Goal: Task Accomplishment & Management: Manage account settings

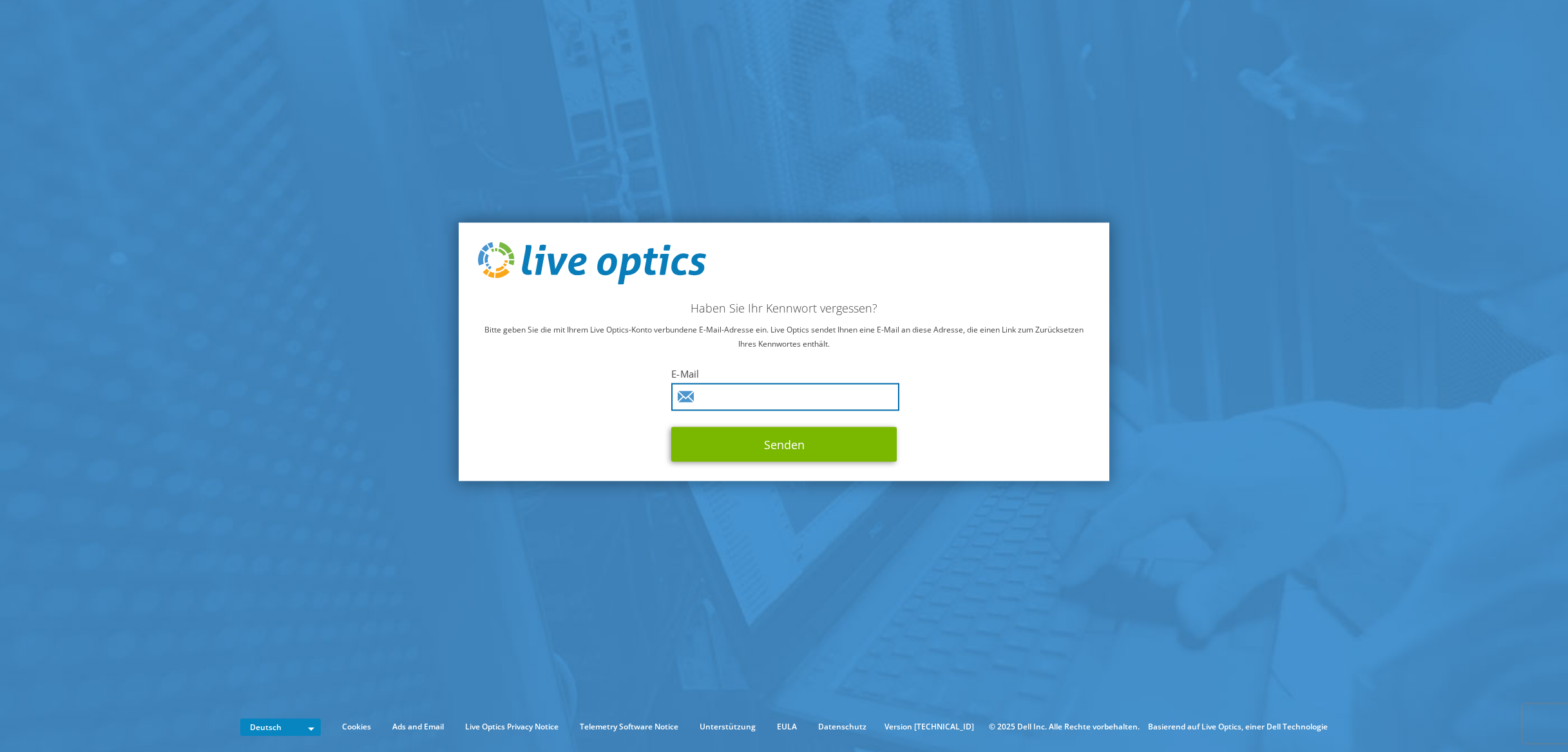
click at [729, 400] on input "text" at bounding box center [785, 397] width 228 height 28
type input "info@toms-office.at"
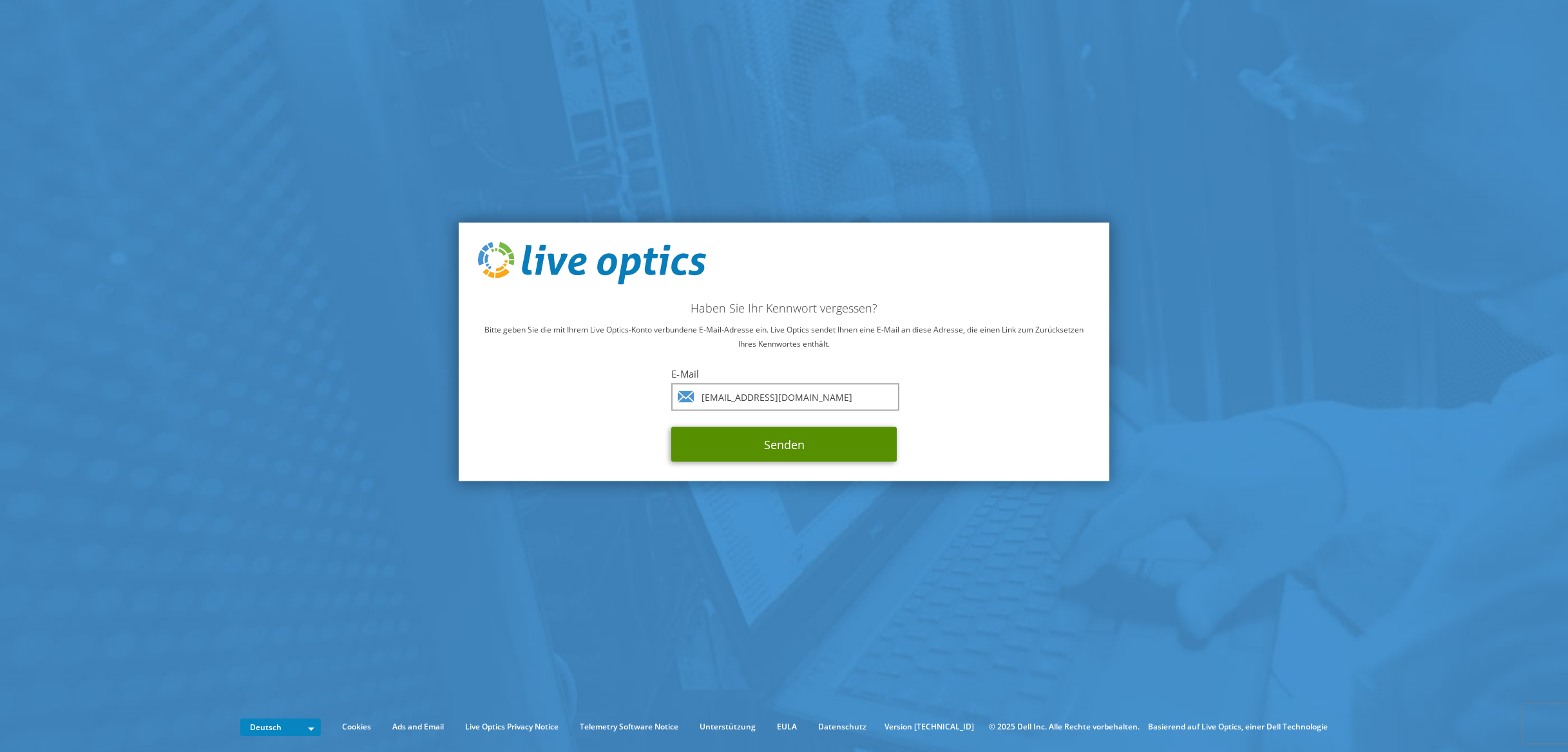
click at [754, 436] on button "Senden" at bounding box center [784, 443] width 226 height 35
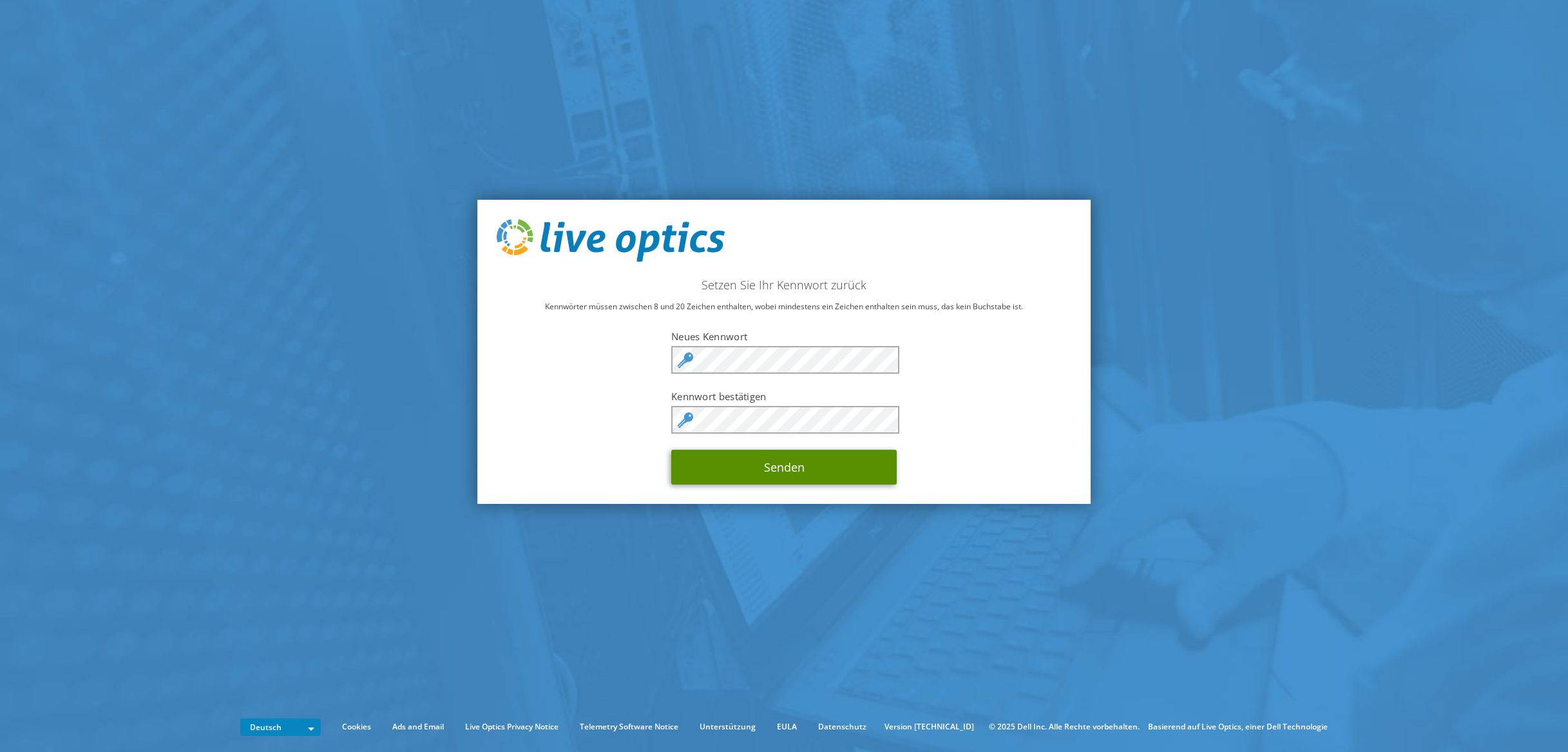
click at [769, 462] on button "Senden" at bounding box center [784, 466] width 226 height 35
